Goal: Information Seeking & Learning: Learn about a topic

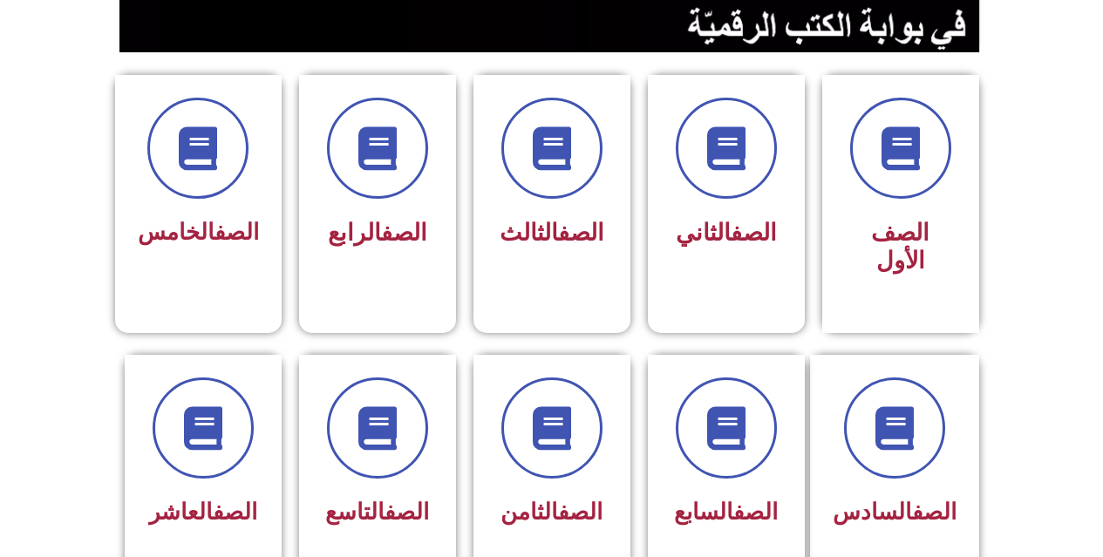
scroll to position [431, 0]
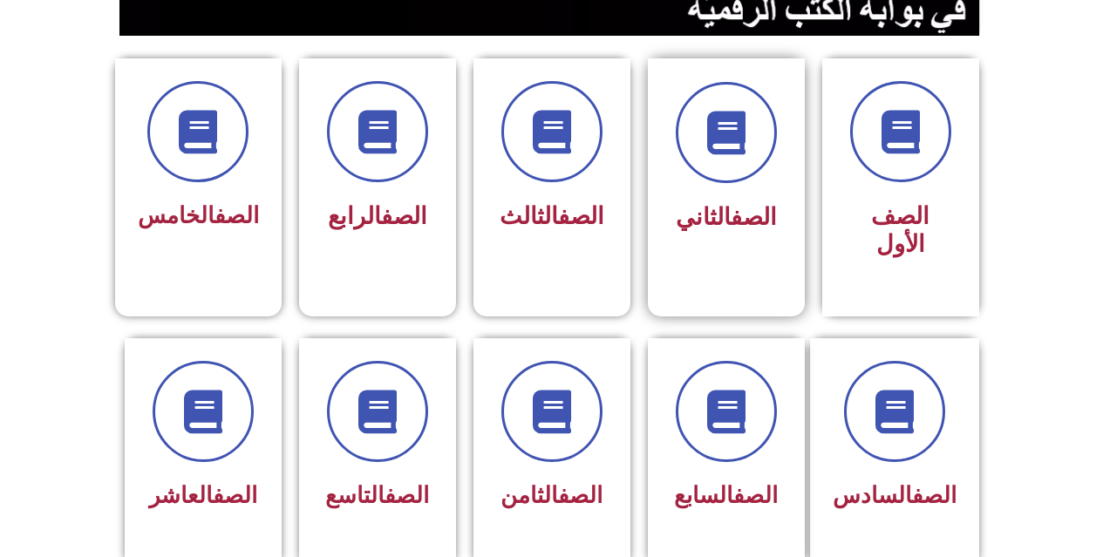
click at [676, 184] on div "الصف الثاني" at bounding box center [727, 161] width 110 height 158
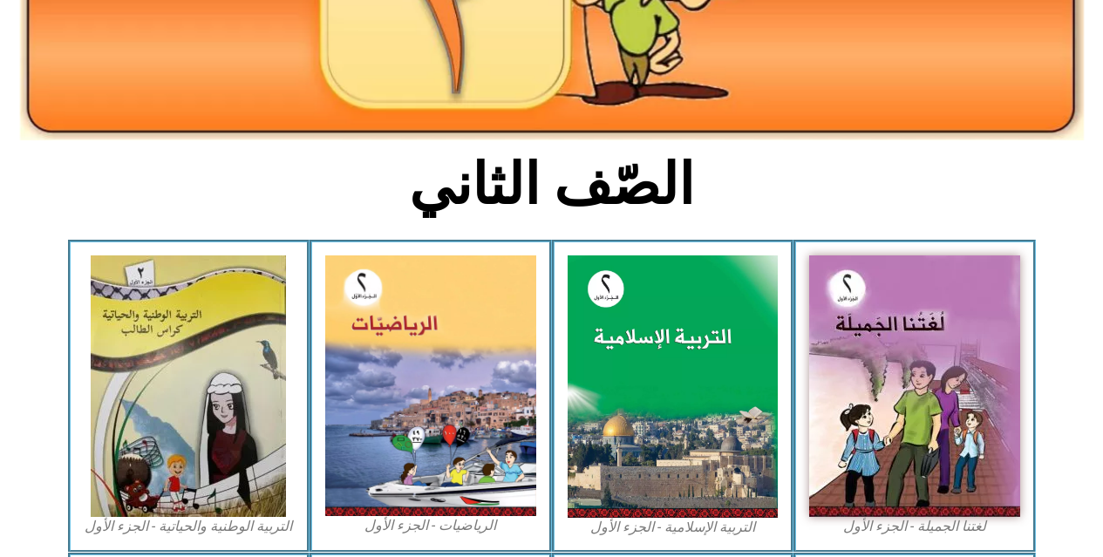
scroll to position [358, 0]
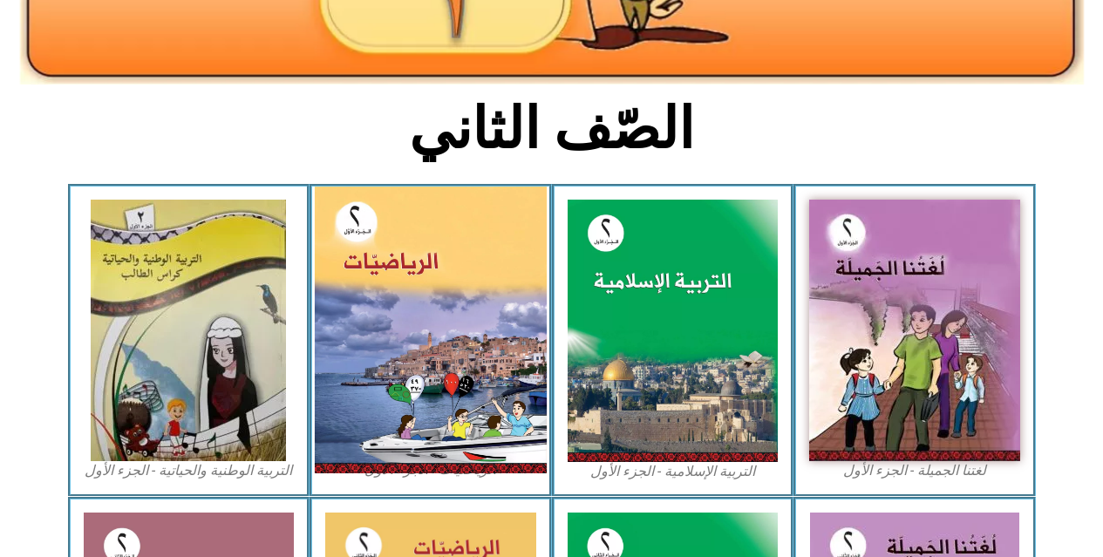
click at [392, 338] on img at bounding box center [431, 330] width 232 height 287
click at [416, 405] on img at bounding box center [431, 330] width 232 height 287
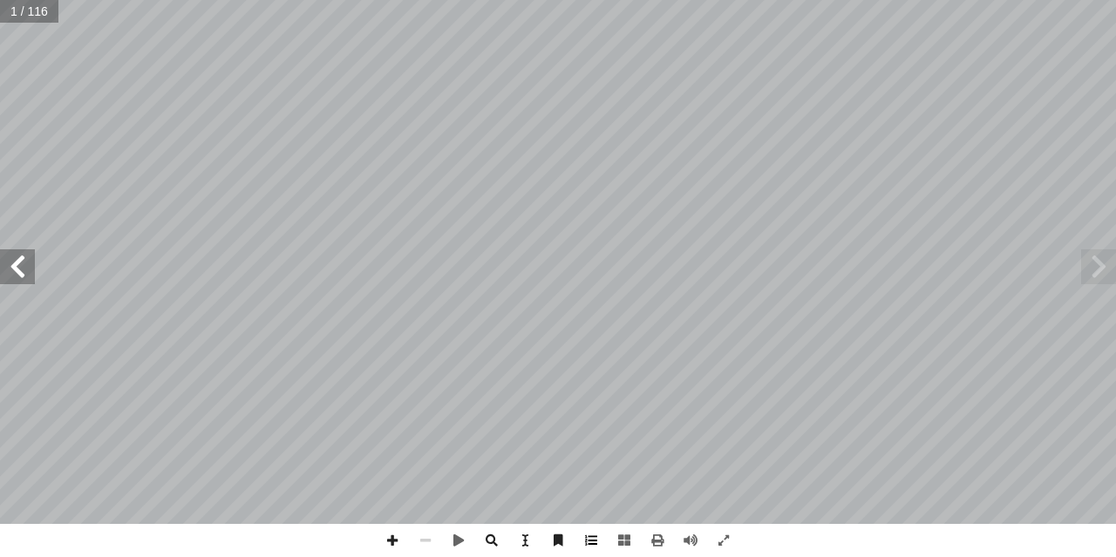
click at [595, 544] on span at bounding box center [591, 540] width 33 height 33
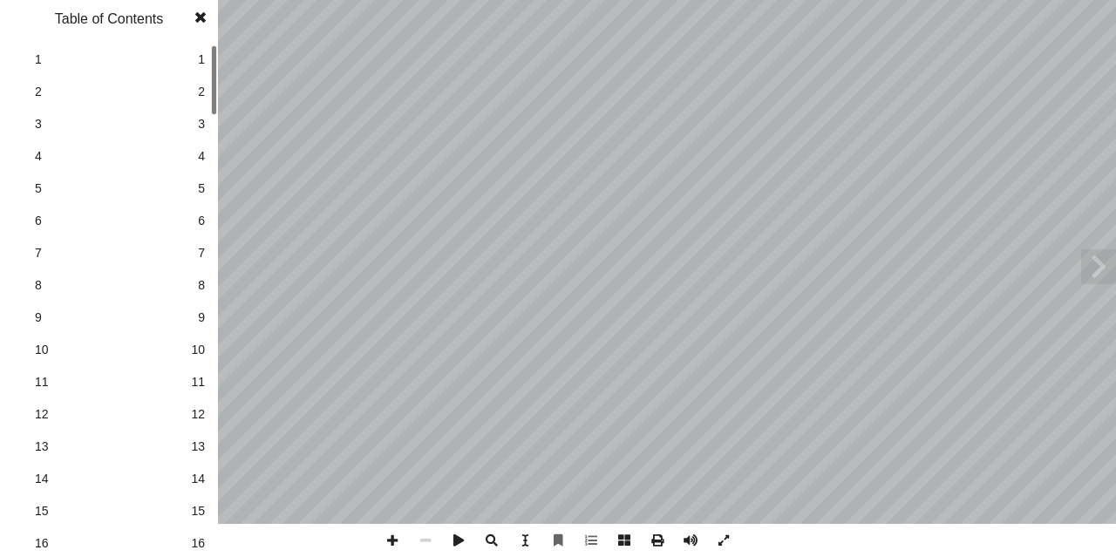
click at [197, 448] on span "13" at bounding box center [198, 447] width 14 height 18
click at [190, 481] on link "14 14" at bounding box center [107, 479] width 196 height 32
click at [193, 484] on link "14 14" at bounding box center [107, 479] width 196 height 32
click at [196, 20] on span at bounding box center [200, 17] width 31 height 35
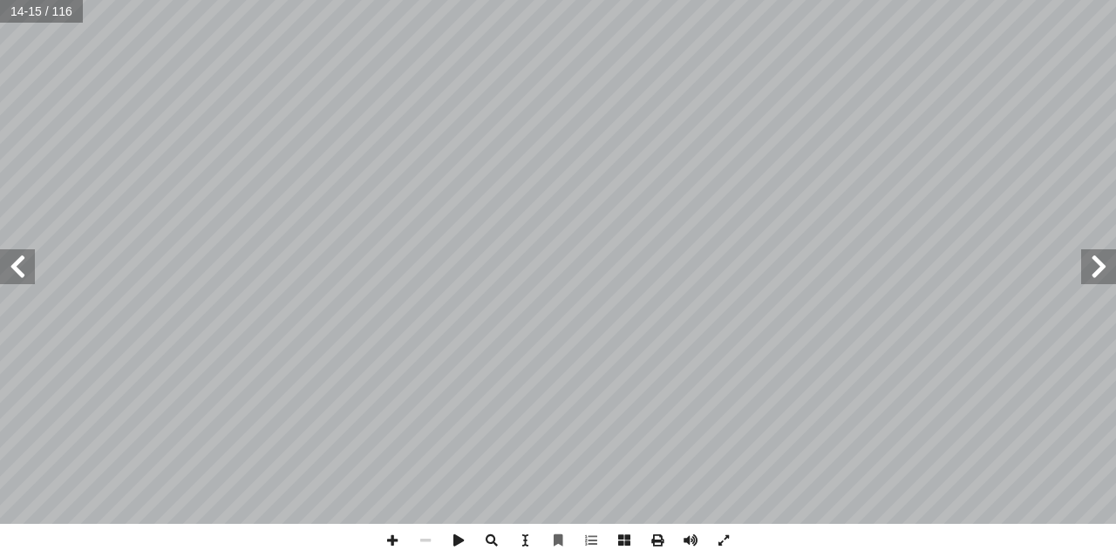
click at [11, 264] on span at bounding box center [17, 266] width 35 height 35
click at [12, 264] on span at bounding box center [17, 266] width 35 height 35
click at [596, 539] on span at bounding box center [591, 540] width 33 height 33
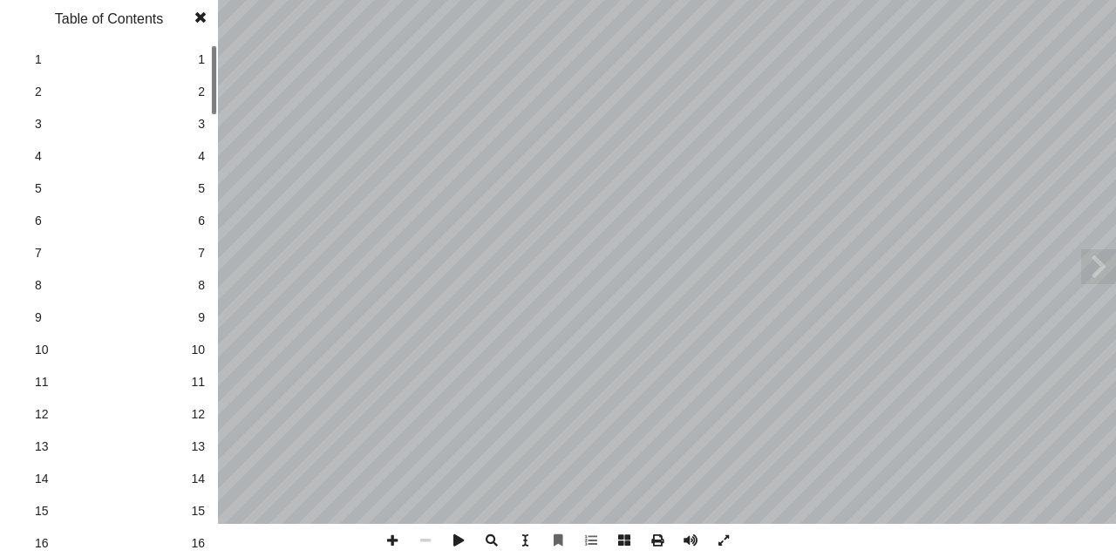
click at [201, 490] on link "14 14" at bounding box center [107, 479] width 196 height 32
click at [202, 548] on span "16" at bounding box center [198, 544] width 14 height 18
click at [193, 546] on span "16" at bounding box center [198, 544] width 14 height 18
click at [35, 473] on span "14" at bounding box center [109, 479] width 148 height 18
click at [53, 543] on span "16" at bounding box center [109, 544] width 148 height 18
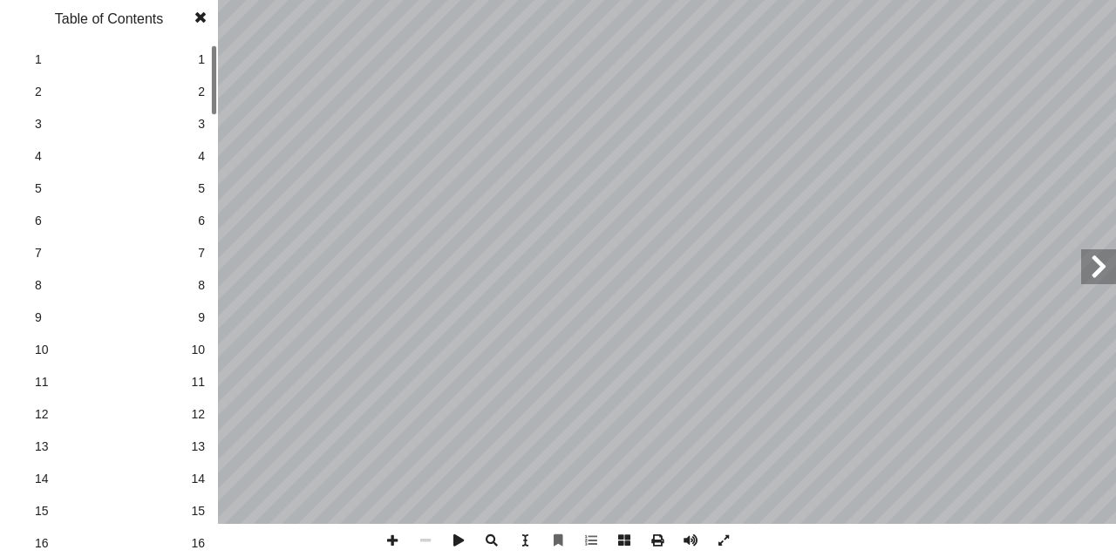
click at [588, 545] on span at bounding box center [591, 540] width 33 height 33
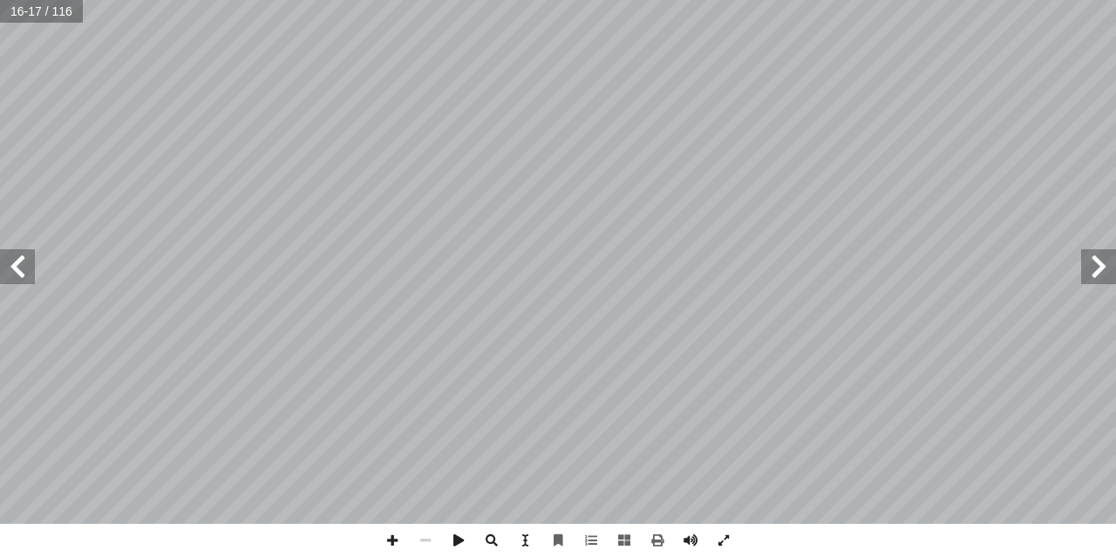
click at [24, 275] on span at bounding box center [17, 266] width 35 height 35
click at [7, 263] on span at bounding box center [17, 266] width 35 height 35
click at [1103, 269] on span at bounding box center [1098, 266] width 35 height 35
click at [1097, 273] on span at bounding box center [1098, 266] width 35 height 35
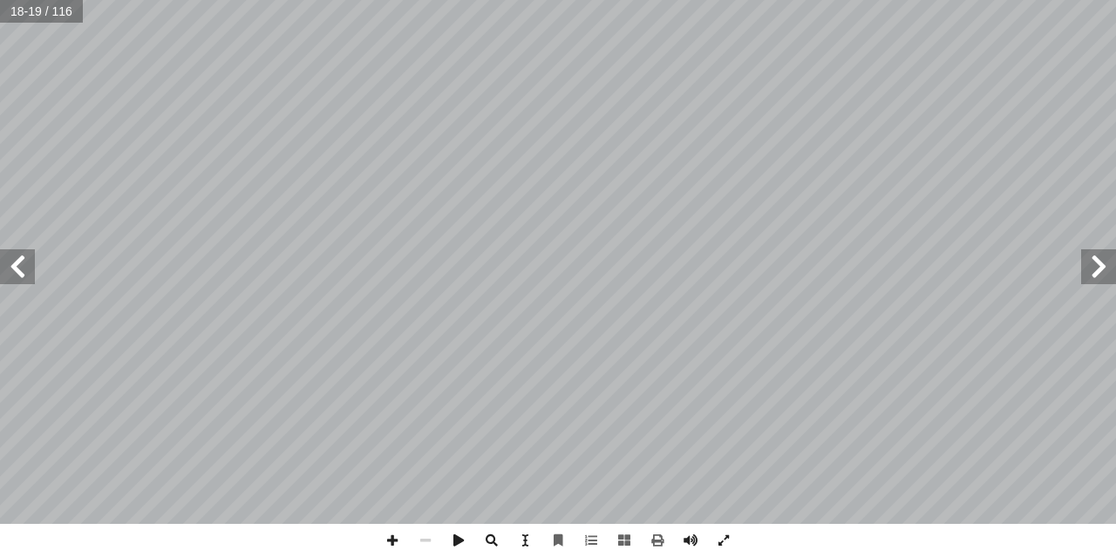
drag, startPoint x: 33, startPoint y: 271, endPoint x: 27, endPoint y: 283, distance: 12.9
click at [32, 274] on span at bounding box center [17, 266] width 35 height 35
